Goal: Task Accomplishment & Management: Complete application form

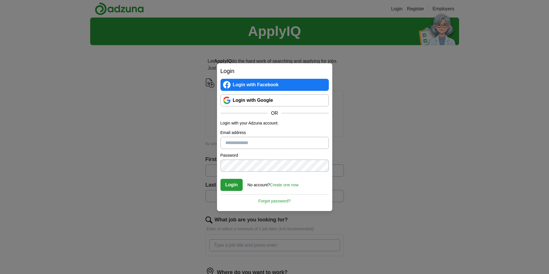
click at [265, 101] on link "Login with Google" at bounding box center [274, 100] width 108 height 12
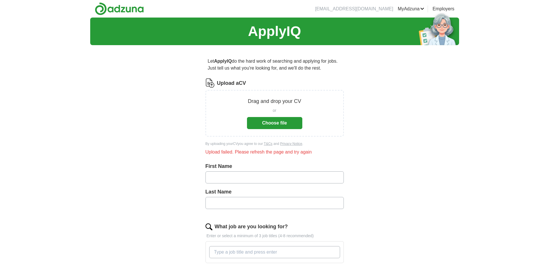
click at [265, 121] on button "Choose file" at bounding box center [274, 123] width 55 height 12
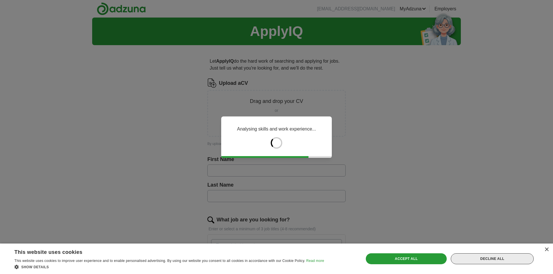
click at [476, 260] on div "Decline all" at bounding box center [492, 259] width 83 height 11
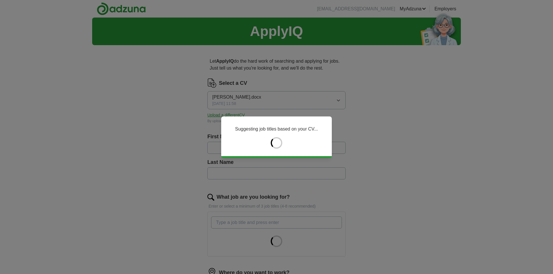
type input "*******"
type input "******"
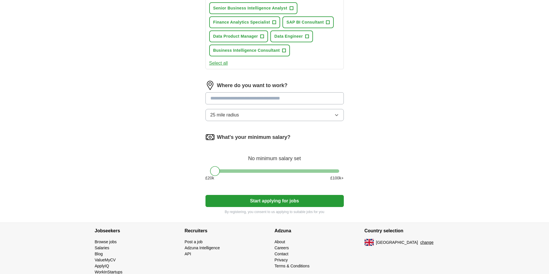
scroll to position [288, 0]
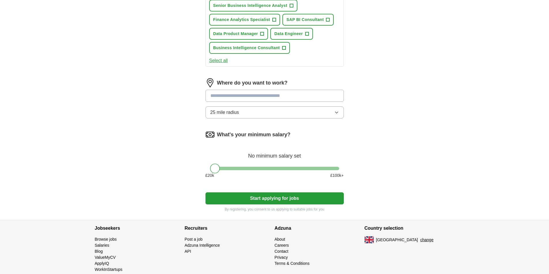
click at [229, 98] on input "text" at bounding box center [274, 96] width 138 height 12
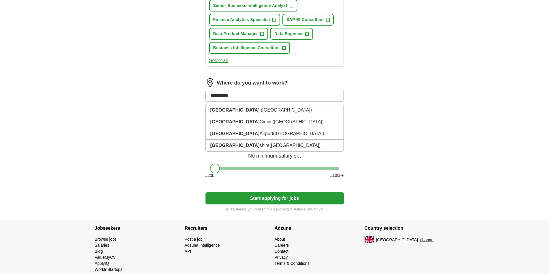
type input "**********"
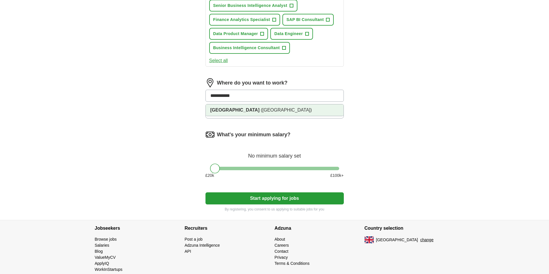
click at [227, 109] on strong "Oxfordshire" at bounding box center [234, 110] width 49 height 5
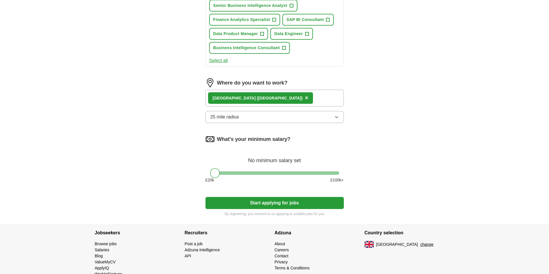
drag, startPoint x: 216, startPoint y: 175, endPoint x: 253, endPoint y: 177, distance: 36.9
click at [253, 177] on div at bounding box center [252, 173] width 10 height 10
click at [268, 202] on button "Start applying for jobs" at bounding box center [274, 203] width 138 height 12
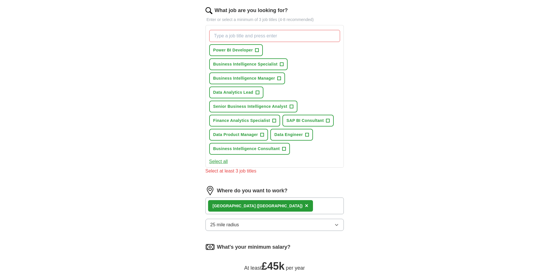
scroll to position [173, 0]
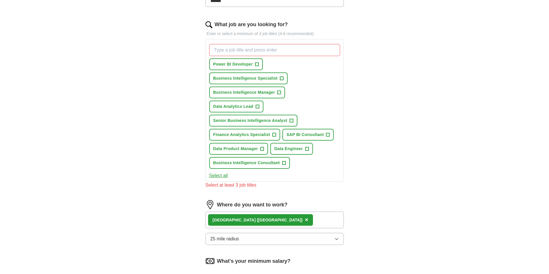
click at [219, 175] on button "Select all" at bounding box center [218, 176] width 19 height 7
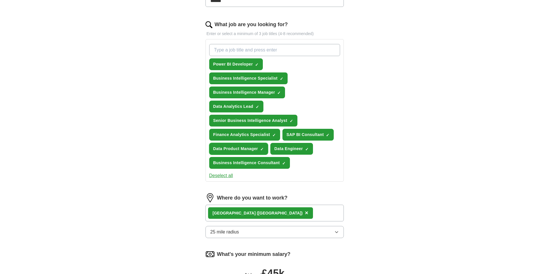
click at [0, 0] on span "×" at bounding box center [0, 0] width 0 height 0
click at [260, 149] on span "+" at bounding box center [261, 149] width 3 height 5
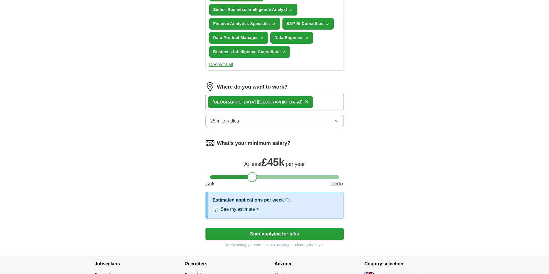
scroll to position [330, 0]
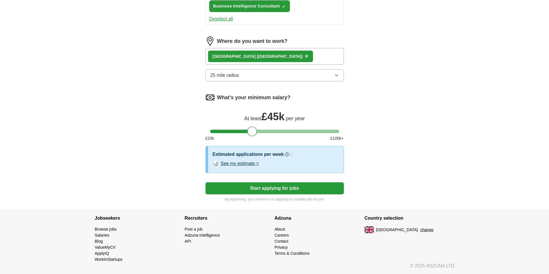
click at [280, 187] on button "Start applying for jobs" at bounding box center [274, 189] width 138 height 12
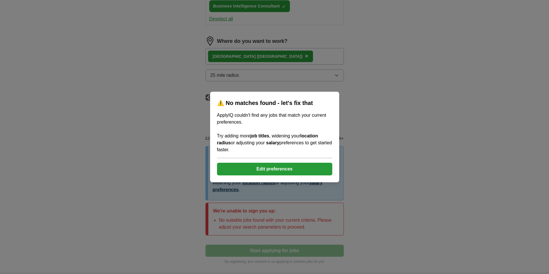
click at [284, 170] on button "Edit preferences" at bounding box center [274, 169] width 115 height 13
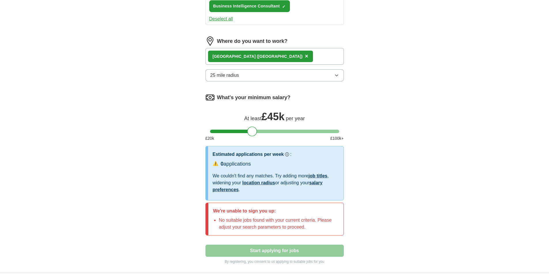
click at [298, 54] on div "Oxfordshire (South East England) ×" at bounding box center [274, 56] width 138 height 17
click at [318, 78] on button "25 mile radius" at bounding box center [274, 75] width 138 height 12
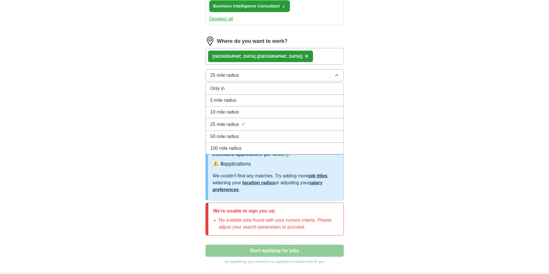
click at [265, 135] on div "50 mile radius" at bounding box center [274, 136] width 128 height 7
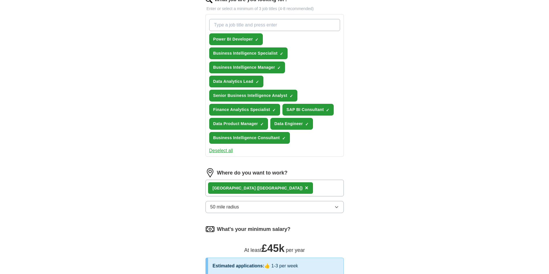
scroll to position [157, 0]
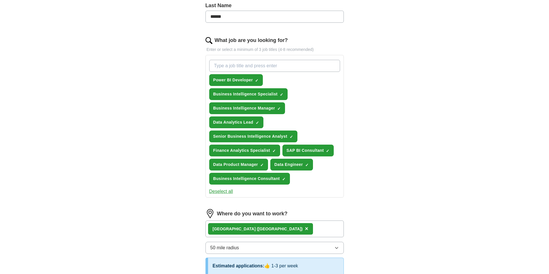
click at [245, 61] on input "What job are you looking for?" at bounding box center [274, 66] width 131 height 12
type input "tableau"
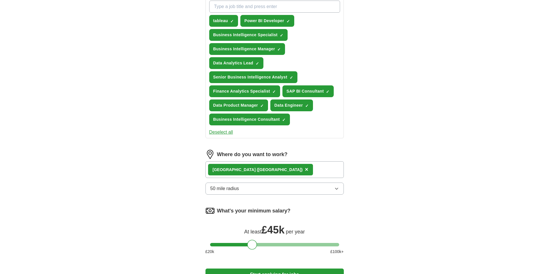
scroll to position [303, 0]
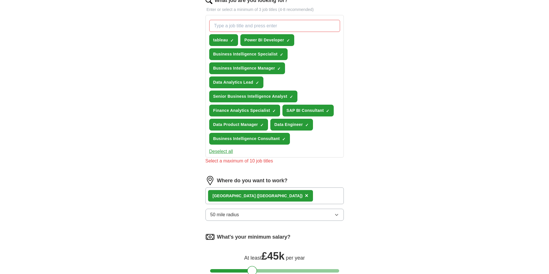
scroll to position [187, 0]
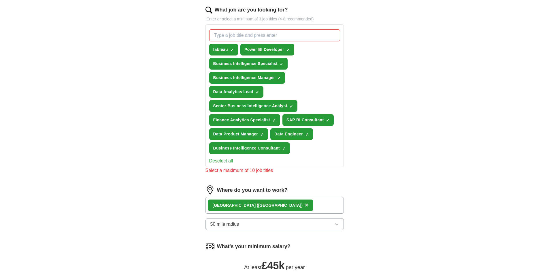
click at [221, 160] on button "Deselect all" at bounding box center [221, 161] width 24 height 7
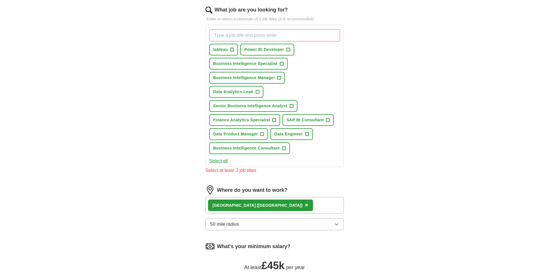
click at [221, 160] on button "Select all" at bounding box center [218, 161] width 19 height 7
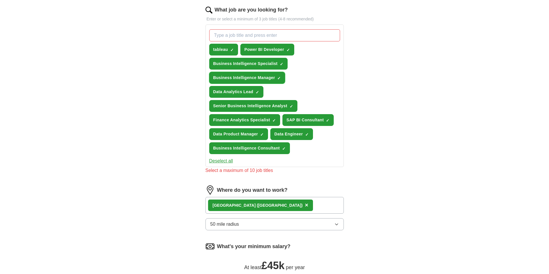
click at [0, 0] on span "×" at bounding box center [0, 0] width 0 height 0
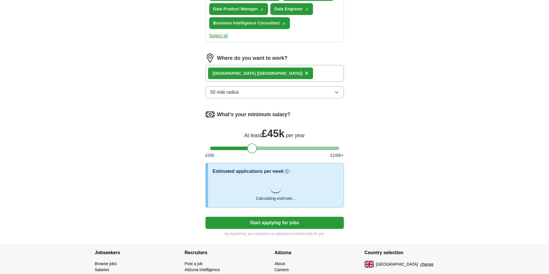
scroll to position [347, 0]
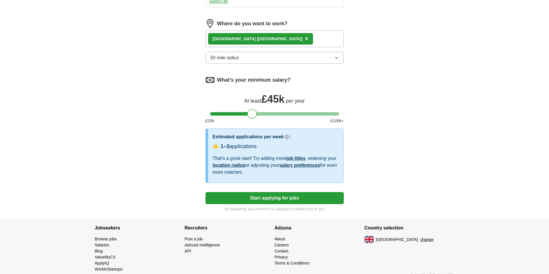
click at [283, 200] on button "Start applying for jobs" at bounding box center [274, 198] width 138 height 12
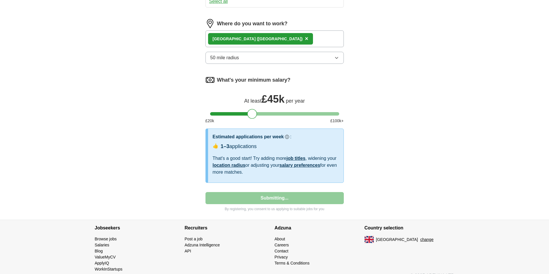
select select "**"
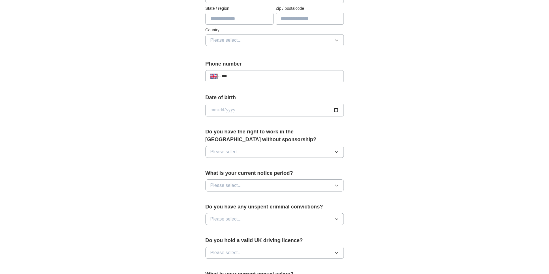
scroll to position [202, 0]
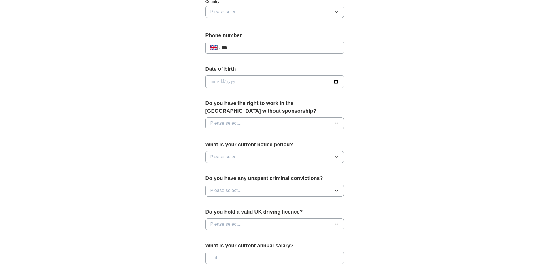
click at [248, 124] on button "Please select..." at bounding box center [274, 123] width 138 height 12
click at [242, 133] on li "Yes" at bounding box center [275, 137] width 138 height 12
click at [269, 159] on button "Please select..." at bounding box center [274, 157] width 138 height 12
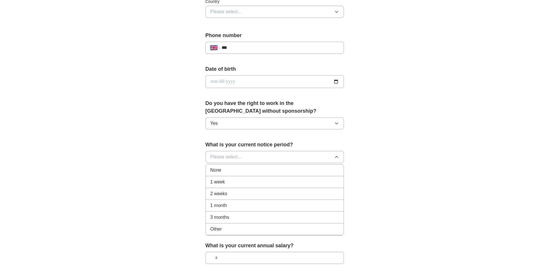
click at [260, 170] on div "None" at bounding box center [274, 170] width 128 height 7
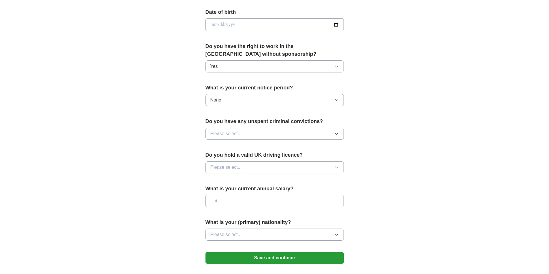
scroll to position [259, 0]
click at [234, 136] on span "Please select..." at bounding box center [225, 133] width 31 height 7
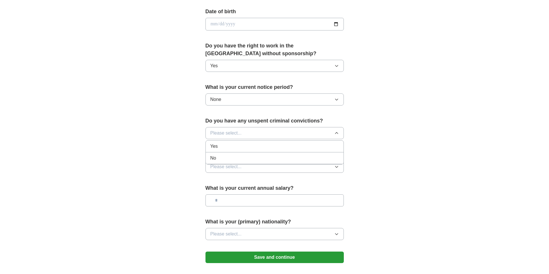
click at [227, 159] on div "No" at bounding box center [274, 158] width 128 height 7
click at [244, 166] on button "Please select..." at bounding box center [274, 167] width 138 height 12
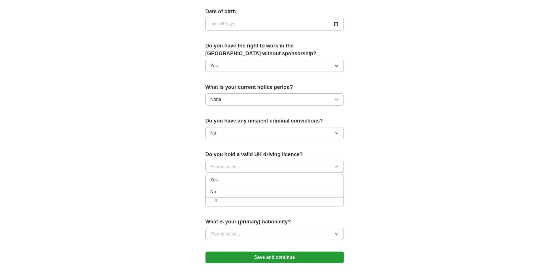
click at [242, 177] on li "Yes" at bounding box center [275, 181] width 138 height 12
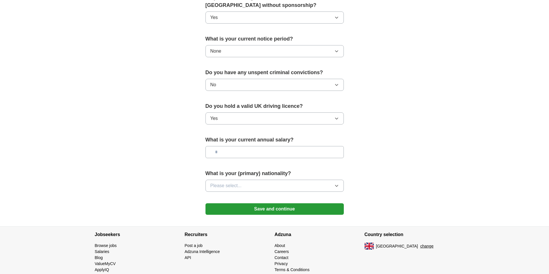
scroll to position [317, 0]
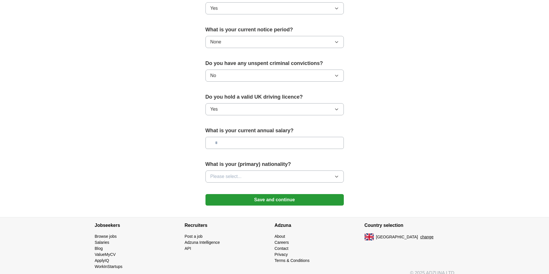
click at [259, 179] on button "Please select..." at bounding box center [274, 177] width 138 height 12
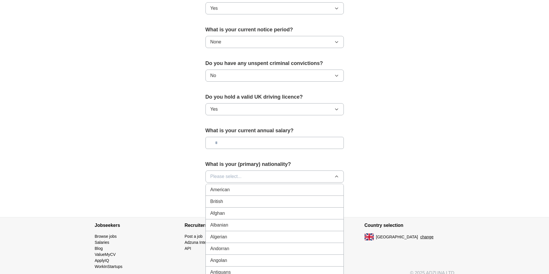
click at [237, 203] on div "British" at bounding box center [274, 201] width 128 height 7
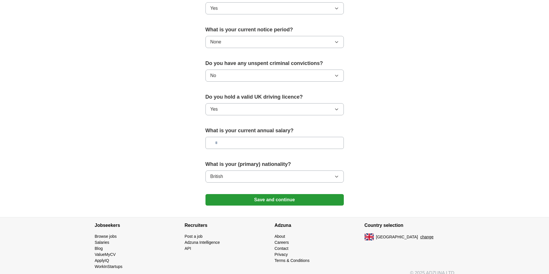
drag, startPoint x: 150, startPoint y: 171, endPoint x: 168, endPoint y: 157, distance: 22.4
click at [241, 145] on input "text" at bounding box center [274, 143] width 138 height 12
type input "*******"
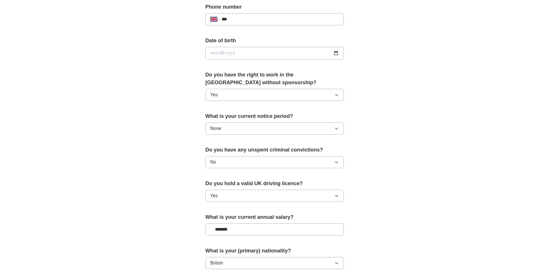
scroll to position [202, 0]
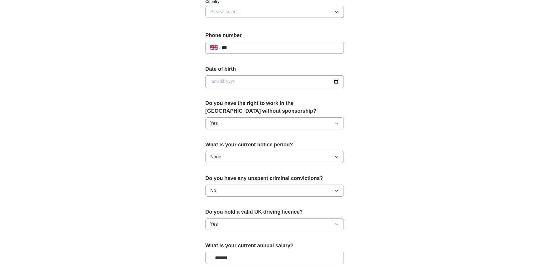
click at [213, 78] on input "date" at bounding box center [274, 81] width 138 height 13
click at [338, 84] on input "date" at bounding box center [274, 81] width 138 height 13
click at [336, 83] on input "date" at bounding box center [274, 81] width 138 height 13
click at [226, 77] on input "date" at bounding box center [274, 81] width 138 height 13
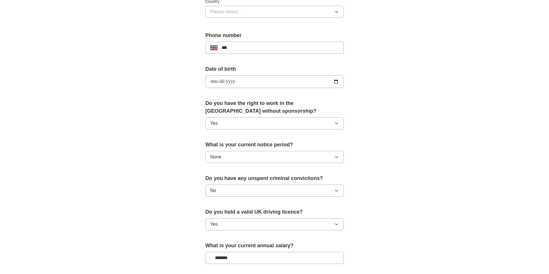
type input "**********"
click at [459, 68] on div "**********" at bounding box center [274, 74] width 549 height 517
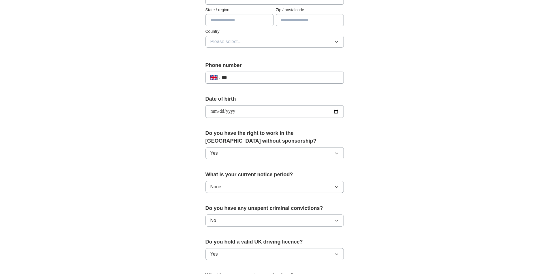
scroll to position [144, 0]
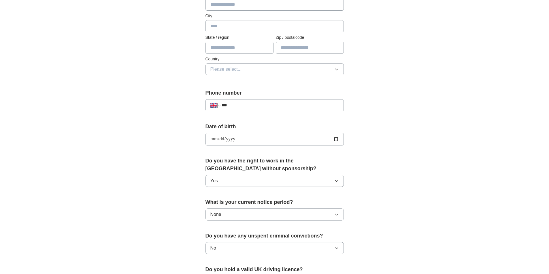
click at [285, 69] on button "Please select..." at bounding box center [274, 69] width 138 height 12
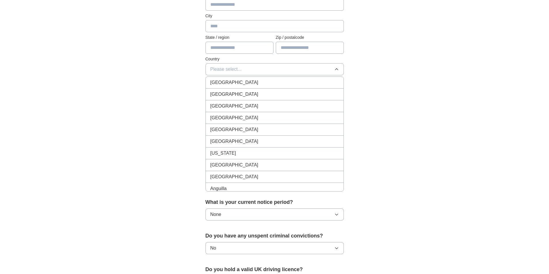
click at [270, 83] on div "[GEOGRAPHIC_DATA]" at bounding box center [274, 82] width 128 height 7
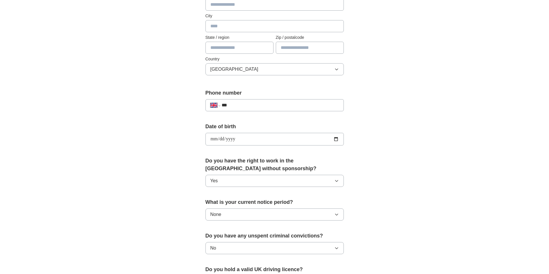
drag, startPoint x: 443, startPoint y: 81, endPoint x: 429, endPoint y: 77, distance: 14.2
click at [443, 81] on div "**********" at bounding box center [274, 132] width 369 height 517
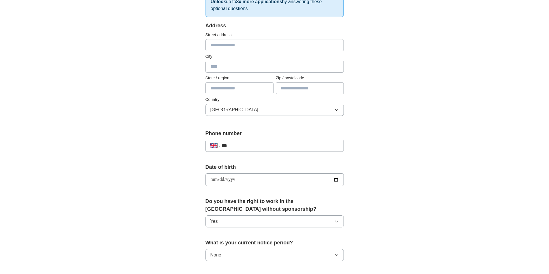
scroll to position [86, 0]
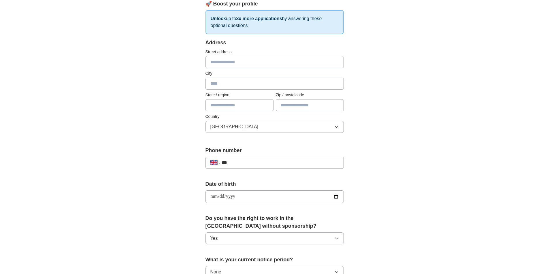
click at [239, 55] on div "Street address" at bounding box center [274, 58] width 138 height 19
click at [236, 59] on input "text" at bounding box center [274, 62] width 138 height 12
type input "**********"
type input "*******"
type input "**********"
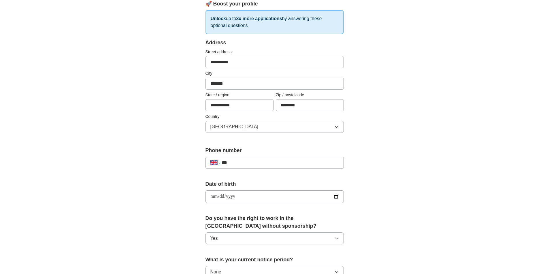
type input "********"
click at [437, 125] on div "**********" at bounding box center [274, 189] width 369 height 517
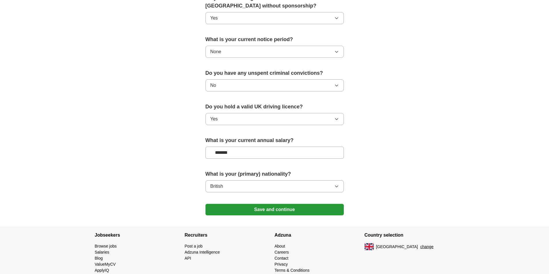
scroll to position [324, 0]
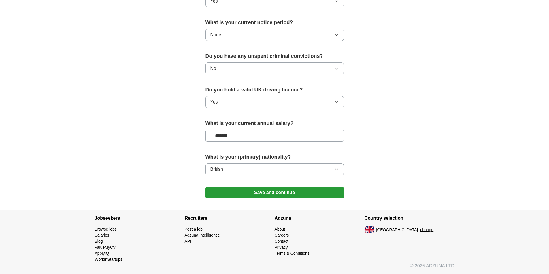
click at [296, 194] on button "Save and continue" at bounding box center [274, 193] width 138 height 12
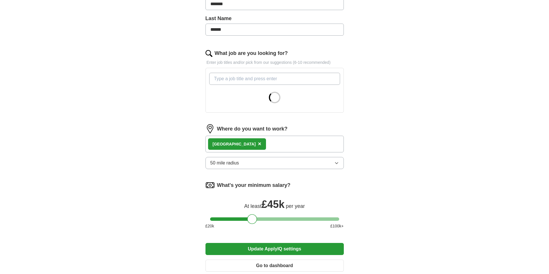
click at [257, 143] on div "Oxfordshire ×" at bounding box center [274, 144] width 138 height 17
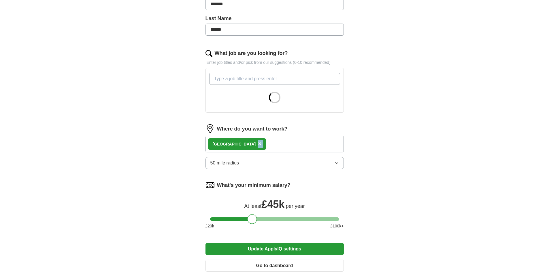
click at [257, 143] on form "Select a CV Stephen Hudson.docx 11/08/2025, 10:57 Upload a different CV By uplo…" at bounding box center [274, 106] width 138 height 342
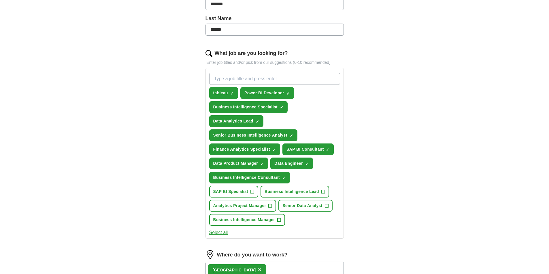
click at [397, 117] on div "ApplyIQ Let ApplyIQ do the hard work of searching and applying for jobs. Just t…" at bounding box center [274, 141] width 369 height 535
click at [0, 0] on span "×" at bounding box center [0, 0] width 0 height 0
click at [229, 81] on input "What job are you looking for?" at bounding box center [274, 79] width 131 height 12
type input "Business Intelligence Analyst"
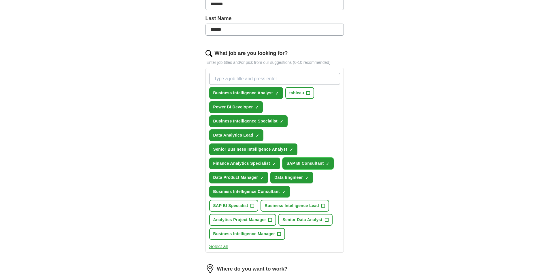
click at [0, 0] on span "×" at bounding box center [0, 0] width 0 height 0
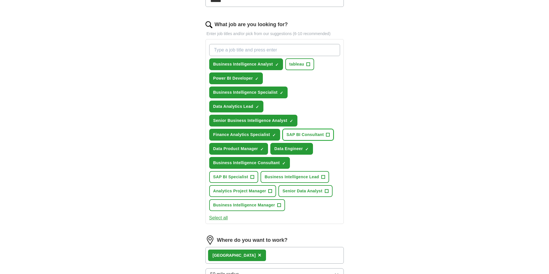
scroll to position [144, 0]
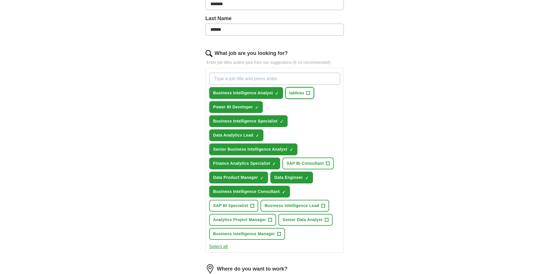
drag, startPoint x: 297, startPoint y: 94, endPoint x: 350, endPoint y: 115, distance: 57.5
click at [350, 115] on div "Let ApplyIQ do the hard work of searching and applying for jobs. Just tell us w…" at bounding box center [274, 164] width 184 height 517
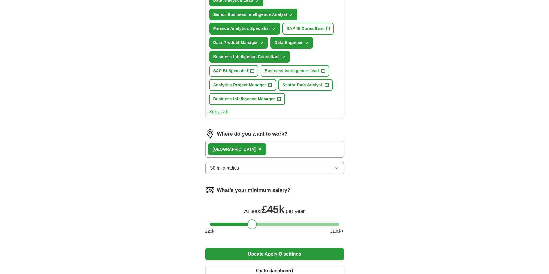
scroll to position [288, 0]
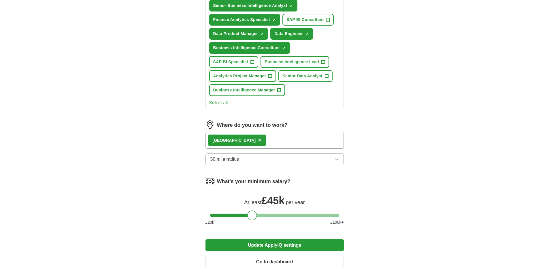
click at [289, 244] on button "Update ApplyIQ settings" at bounding box center [274, 246] width 138 height 12
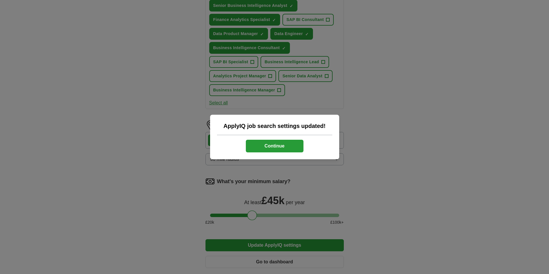
click at [288, 147] on button "Continue" at bounding box center [275, 146] width 58 height 13
